Goal: Information Seeking & Learning: Learn about a topic

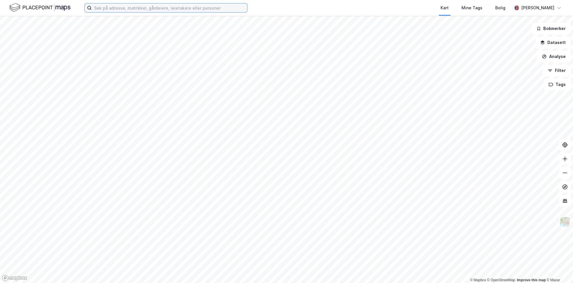
click at [150, 10] on input at bounding box center [169, 7] width 155 height 9
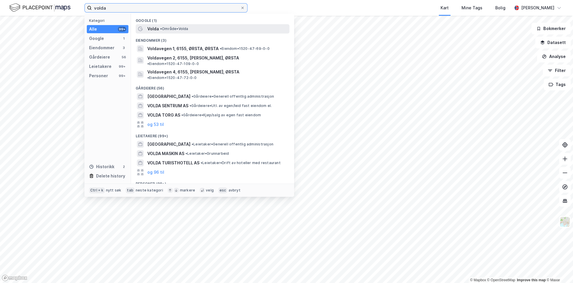
type input "volda"
click at [156, 31] on span "Volda" at bounding box center [153, 28] width 12 height 7
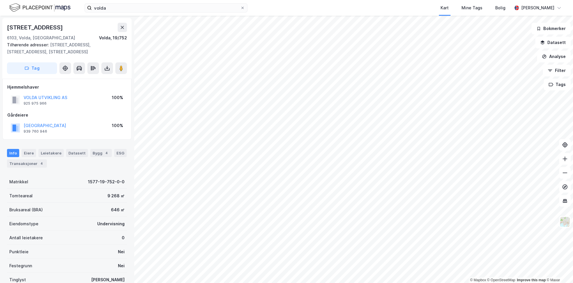
drag, startPoint x: 108, startPoint y: 180, endPoint x: 83, endPoint y: 177, distance: 25.2
click at [83, 177] on div "Matrikkel 1577-19-752-0-0" at bounding box center [67, 181] width 120 height 14
drag, startPoint x: 82, startPoint y: 181, endPoint x: 122, endPoint y: 181, distance: 39.9
click at [122, 181] on div "Matrikkel 1577-19-752-0-0" at bounding box center [67, 181] width 120 height 14
copy div "1577-19-752-0-0"
